Goal: Task Accomplishment & Management: Complete application form

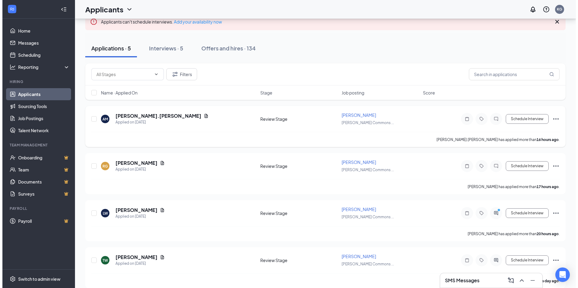
scroll to position [101, 0]
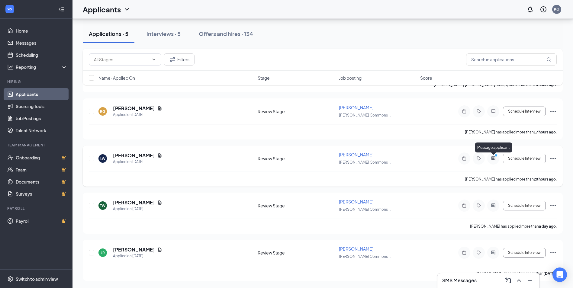
click at [500, 160] on div "Schedule Interview" at bounding box center [502, 159] width 109 height 12
click at [495, 160] on icon "ActiveChat" at bounding box center [493, 158] width 7 height 5
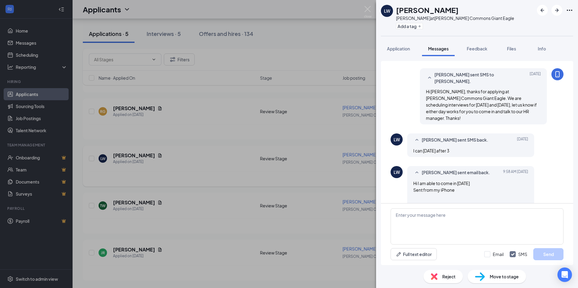
scroll to position [83, 0]
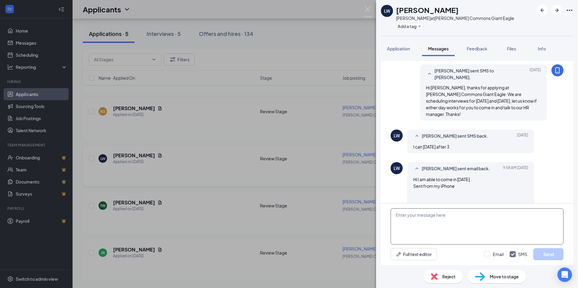
click at [449, 209] on textarea at bounding box center [476, 227] width 173 height 36
type textarea "How does 3:15 PM sound?"
click at [538, 254] on button "Send" at bounding box center [548, 254] width 30 height 12
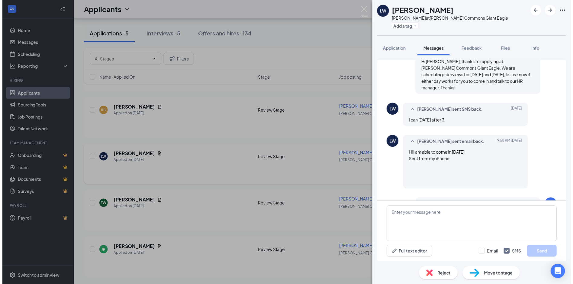
scroll to position [115, 0]
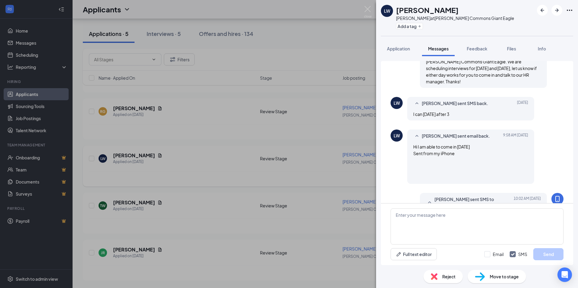
click at [294, 169] on div "LW [PERSON_NAME] at [PERSON_NAME] Commons Giant Eagle Add a tag Application Mes…" at bounding box center [289, 144] width 578 height 288
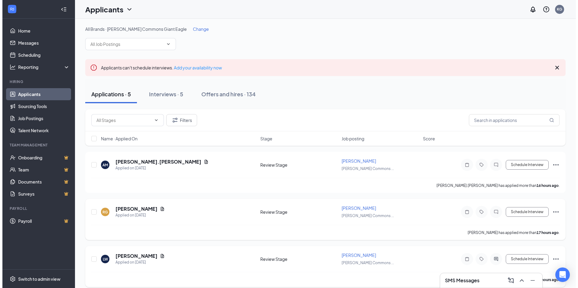
scroll to position [101, 0]
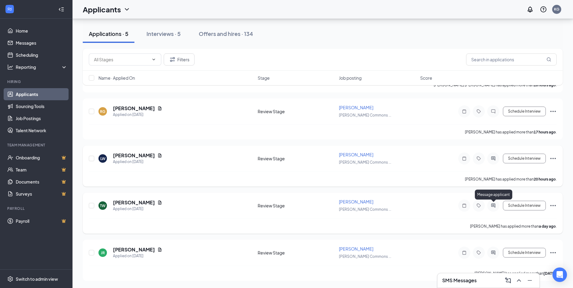
click at [494, 207] on icon "ActiveChat" at bounding box center [493, 206] width 4 height 4
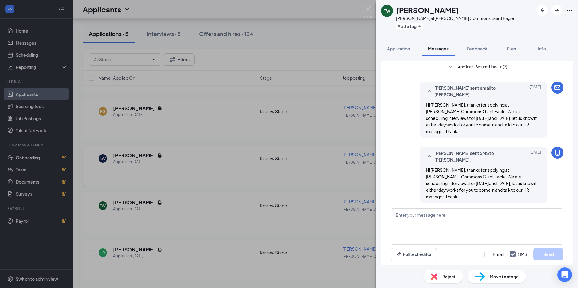
click at [371, 210] on div "TW [PERSON_NAME] at [PERSON_NAME][GEOGRAPHIC_DATA] Giant Eagle Add a tag Applic…" at bounding box center [289, 144] width 578 height 288
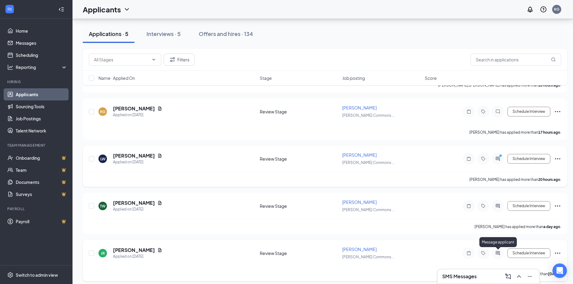
click at [499, 255] on icon "ActiveChat" at bounding box center [497, 253] width 7 height 5
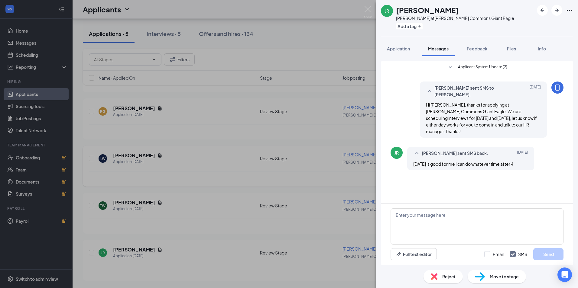
click at [285, 173] on div "JR [PERSON_NAME] at [PERSON_NAME] Commons Giant Eagle Add a tag Application Mes…" at bounding box center [289, 144] width 578 height 288
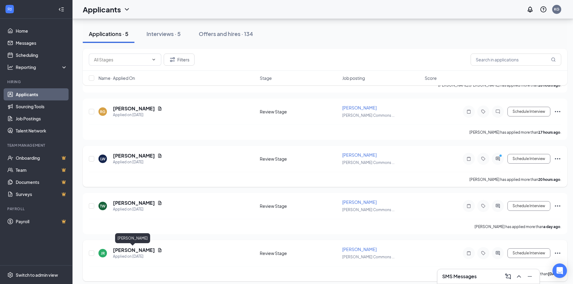
click at [131, 250] on h5 "[PERSON_NAME]" at bounding box center [134, 250] width 42 height 7
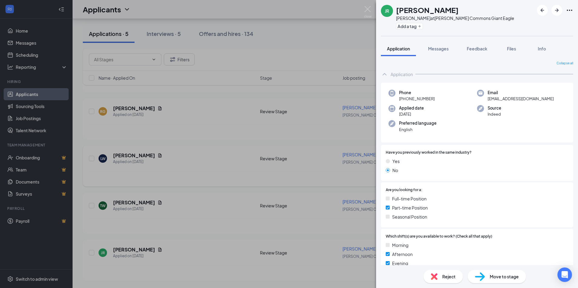
scroll to position [146, 0]
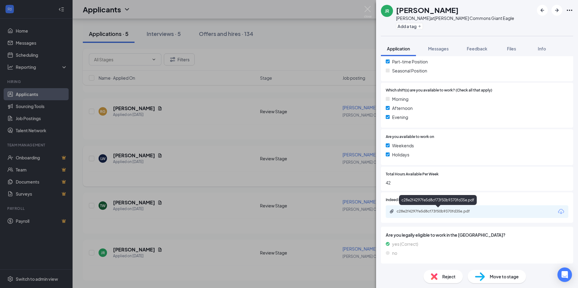
click at [444, 211] on div "c28e2f4297fe5d8cf73f50b9370fd35e.pdf" at bounding box center [439, 211] width 85 height 5
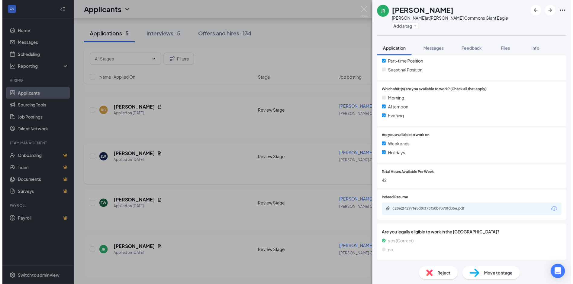
scroll to position [144, 0]
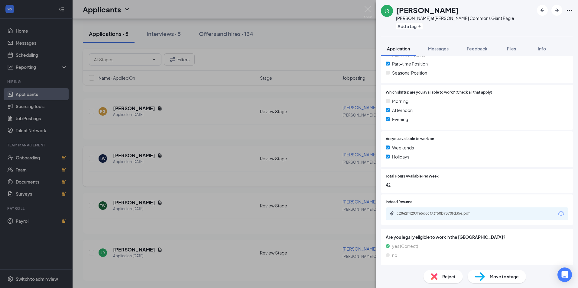
click at [256, 147] on div "JR [PERSON_NAME] at [PERSON_NAME][GEOGRAPHIC_DATA] Giant Eagle Add a tag Applic…" at bounding box center [289, 144] width 578 height 288
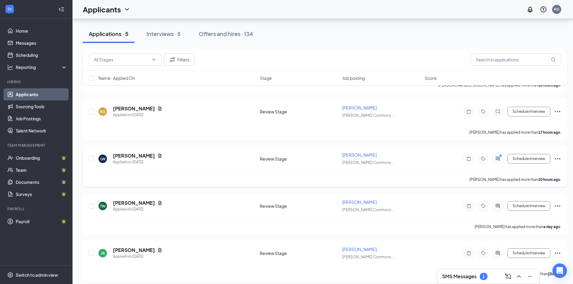
click at [455, 276] on h3 "SMS Messages" at bounding box center [459, 276] width 34 height 7
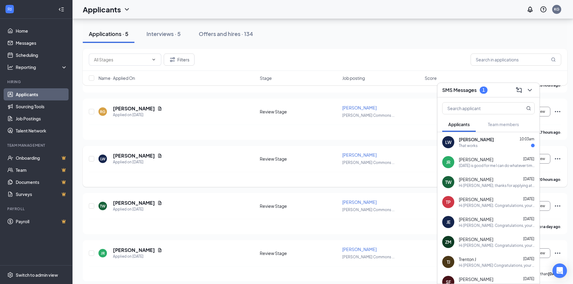
click at [484, 143] on div "That works" at bounding box center [497, 145] width 76 height 5
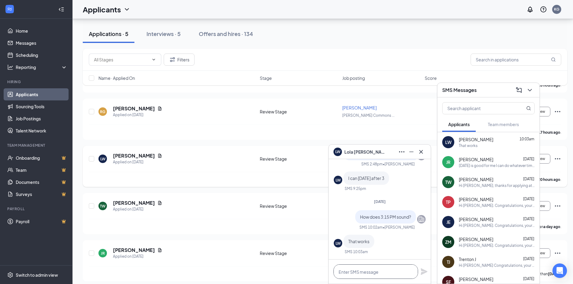
click at [381, 268] on textarea at bounding box center [376, 271] width 85 height 15
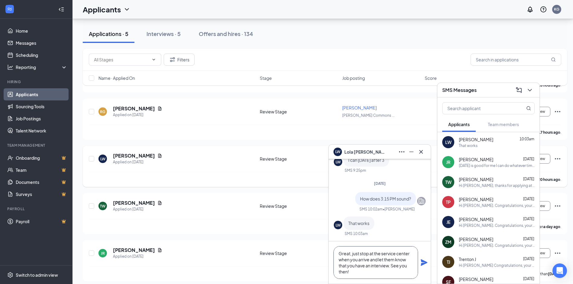
type textarea "Great, just stop at the service center when you arrive and let them know that y…"
click at [422, 262] on icon "Plane" at bounding box center [424, 262] width 7 height 7
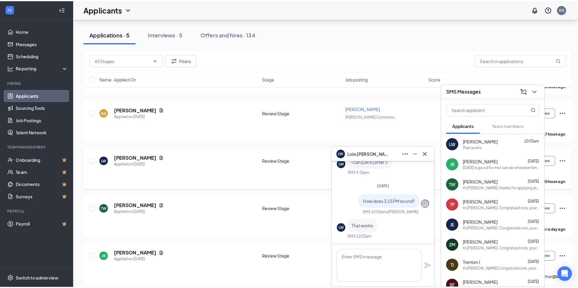
scroll to position [0, 0]
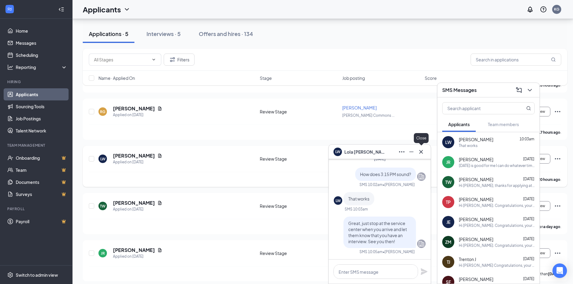
click at [424, 151] on icon "Cross" at bounding box center [421, 151] width 7 height 7
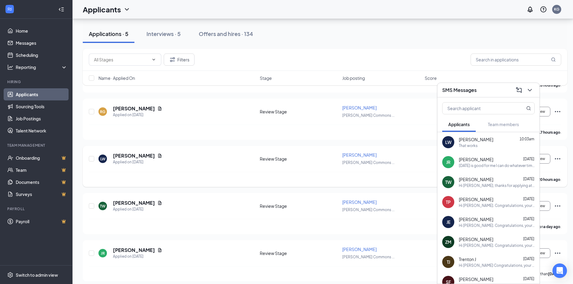
click at [529, 90] on icon "ChevronDown" at bounding box center [530, 90] width 4 height 2
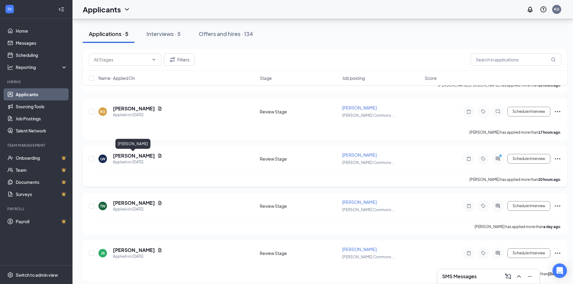
click at [139, 156] on h5 "[PERSON_NAME]" at bounding box center [134, 155] width 42 height 7
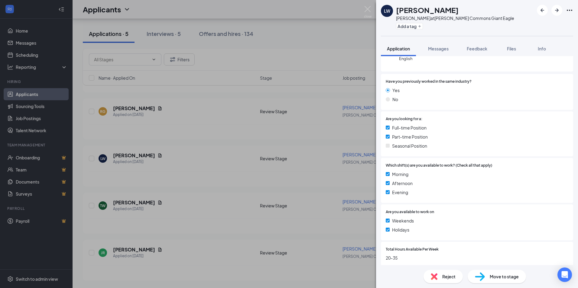
scroll to position [143, 0]
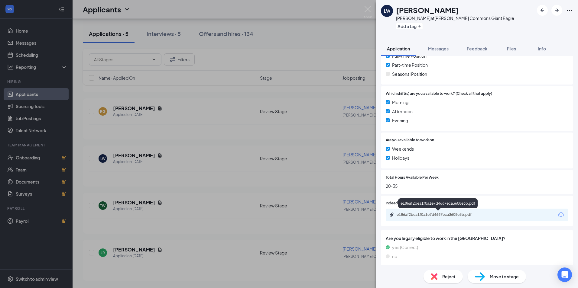
click at [418, 214] on div "e186af2bea1f0a1e7d4667eca3608e3b.pdf" at bounding box center [439, 214] width 85 height 5
click at [442, 49] on span "Messages" at bounding box center [438, 48] width 21 height 5
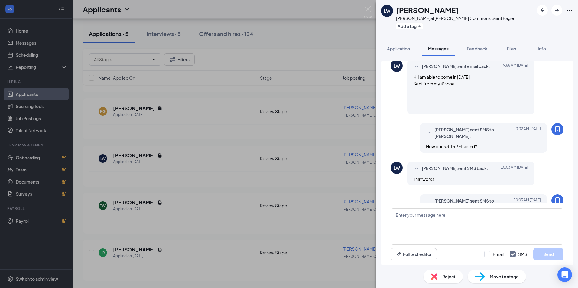
scroll to position [187, 0]
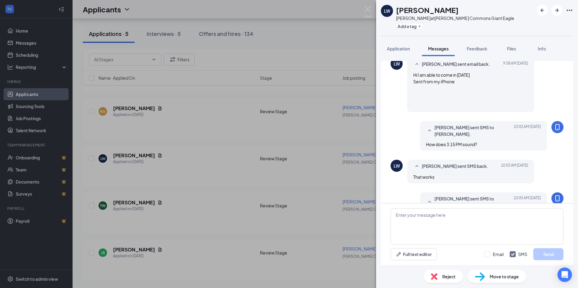
click at [508, 279] on span "Move to stage" at bounding box center [504, 277] width 29 height 7
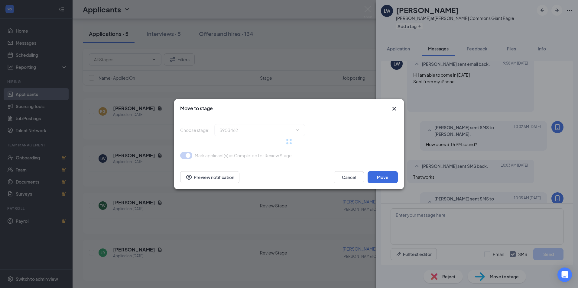
type input "Onsite Interview (next stage)"
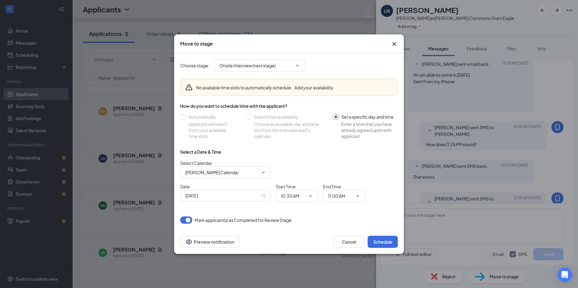
drag, startPoint x: 209, startPoint y: 164, endPoint x: 210, endPoint y: 168, distance: 5.1
click at [209, 164] on span "Select Calendar" at bounding box center [196, 162] width 32 height 5
click at [210, 168] on span "[PERSON_NAME] Calendar" at bounding box center [225, 173] width 91 height 12
click at [206, 170] on input "[PERSON_NAME] Calendar" at bounding box center [221, 172] width 73 height 7
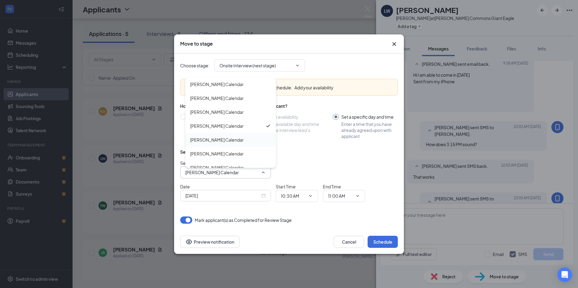
click at [210, 136] on div "[PERSON_NAME] Calendar" at bounding box center [230, 140] width 91 height 14
type input "[PERSON_NAME] Calendar"
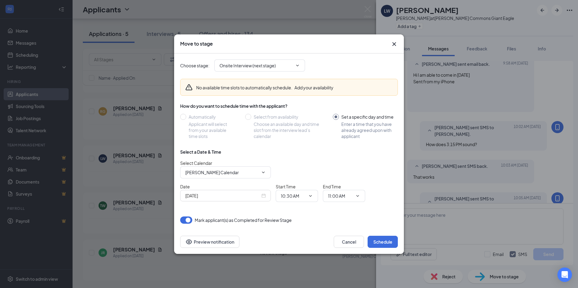
click at [217, 196] on input "[DATE]" at bounding box center [222, 196] width 75 height 7
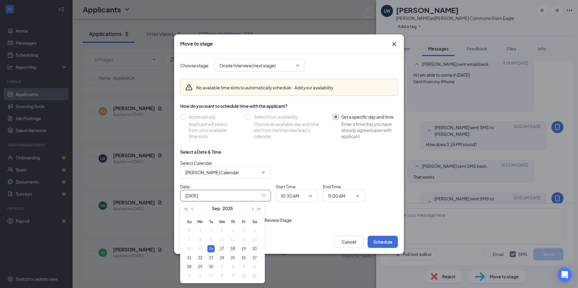
type input "[DATE]"
click at [234, 245] on td "18" at bounding box center [232, 249] width 11 height 9
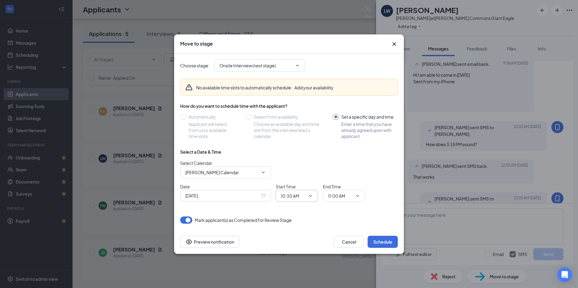
click at [295, 196] on input "10:30 AM" at bounding box center [293, 196] width 25 height 7
click at [296, 144] on div "03:15 PM" at bounding box center [302, 140] width 42 height 14
type input "03:15 PM"
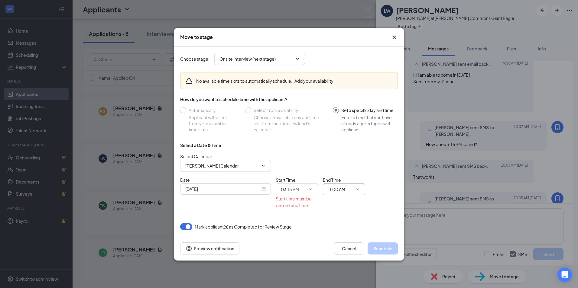
click at [331, 188] on input "11:00 AM" at bounding box center [340, 189] width 25 height 7
click at [347, 131] on div "03:45 PM" at bounding box center [342, 131] width 18 height 7
type input "03:45 PM"
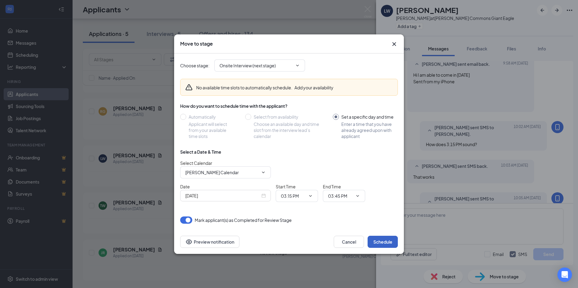
click at [387, 245] on button "Schedule" at bounding box center [383, 242] width 30 height 12
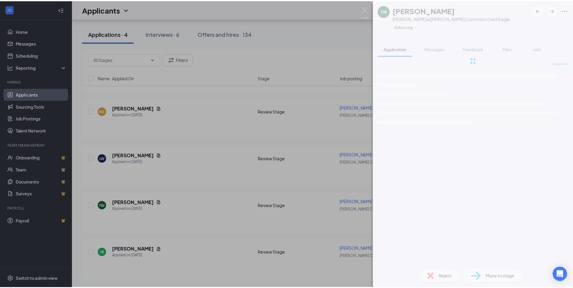
scroll to position [53, 0]
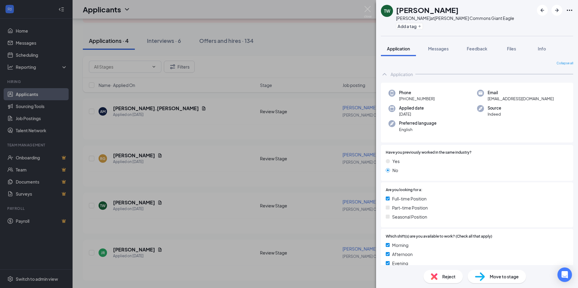
click at [296, 149] on div "TW [PERSON_NAME] at [PERSON_NAME][GEOGRAPHIC_DATA] Giant Eagle Add a tag Applic…" at bounding box center [289, 144] width 578 height 288
